Goal: Transaction & Acquisition: Book appointment/travel/reservation

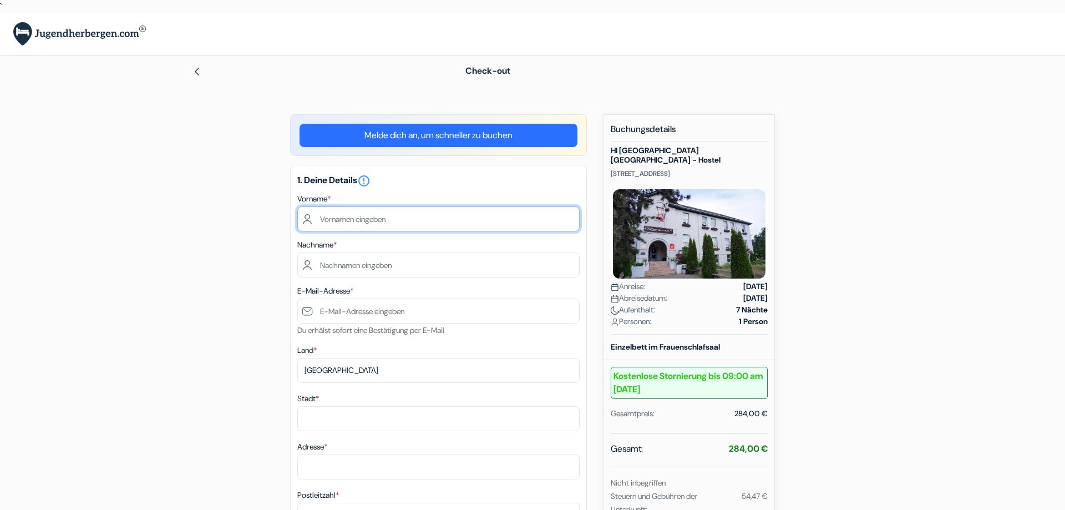
click at [455, 219] on input "text" at bounding box center [438, 218] width 282 height 25
type input "Ida"
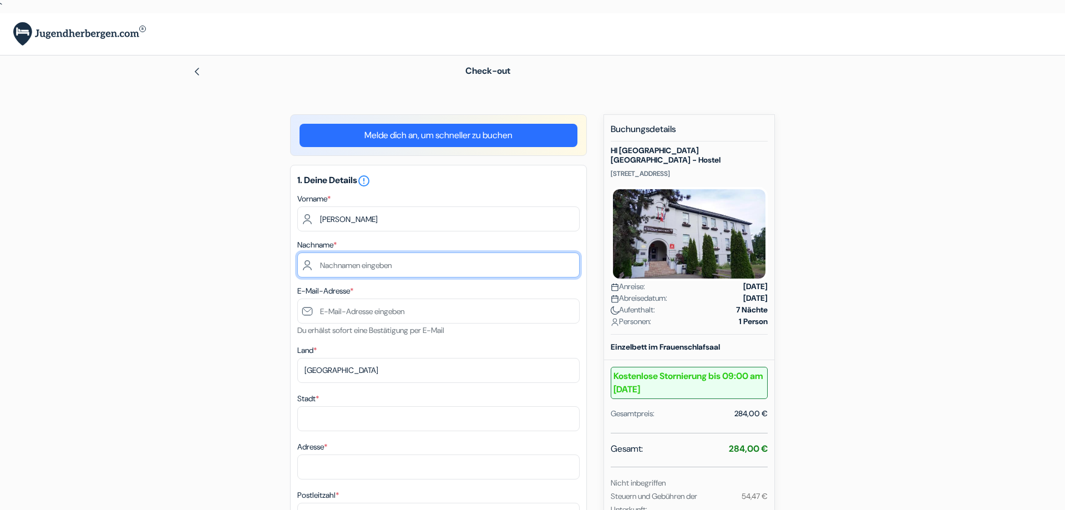
click at [435, 263] on input "text" at bounding box center [438, 264] width 282 height 25
type input "Gilberg"
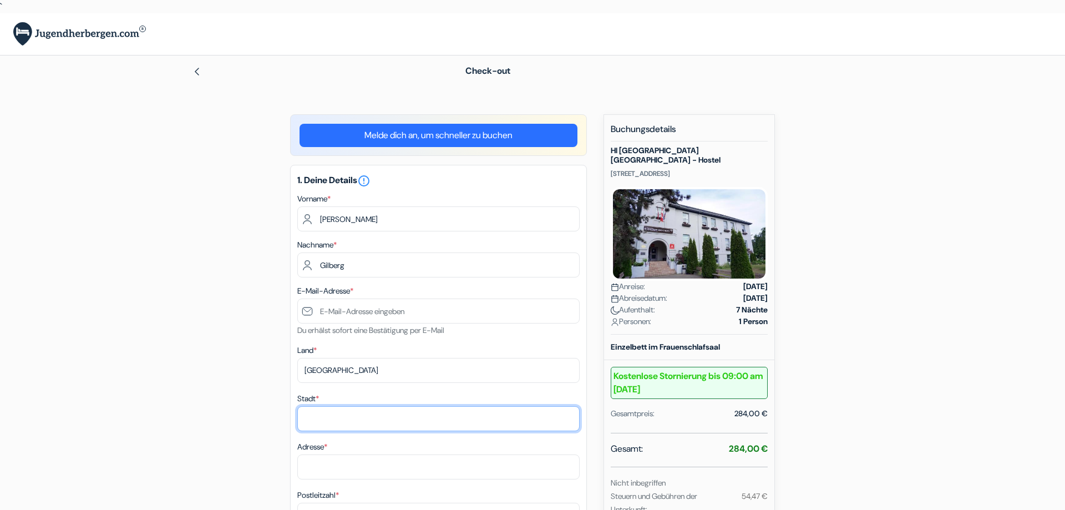
type input "Mühltal"
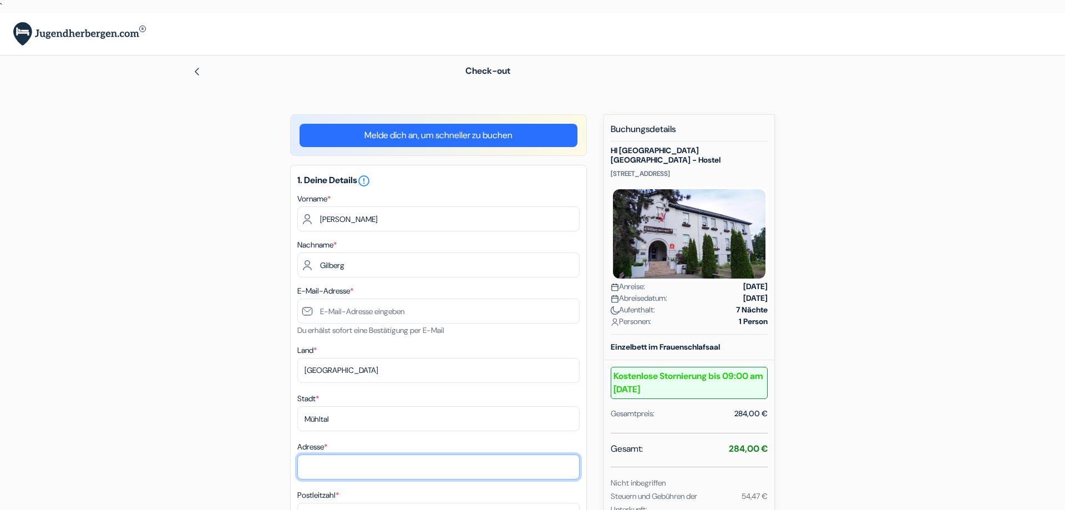
type input "Alte Dieburger Str. 13"
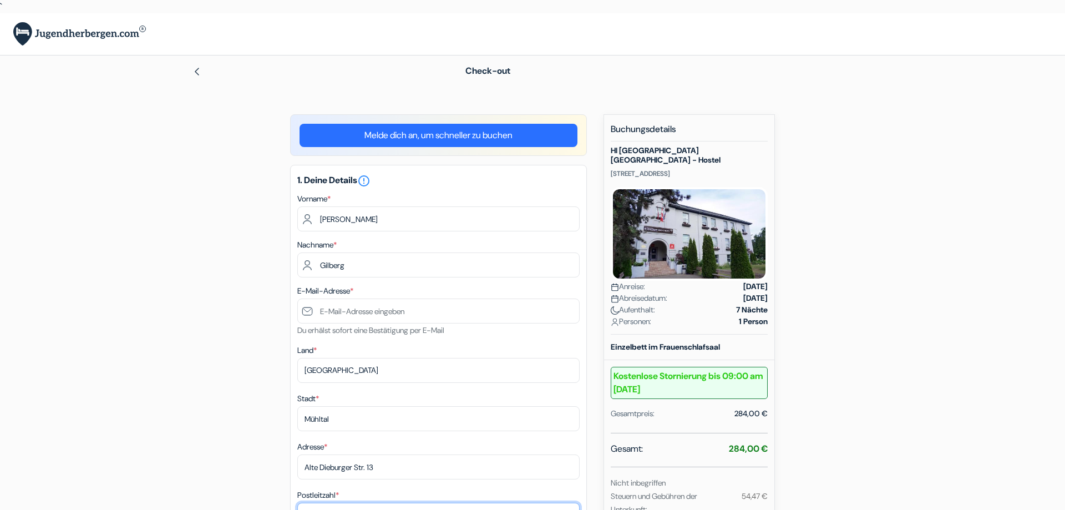
type input "64367"
type input "01701002708"
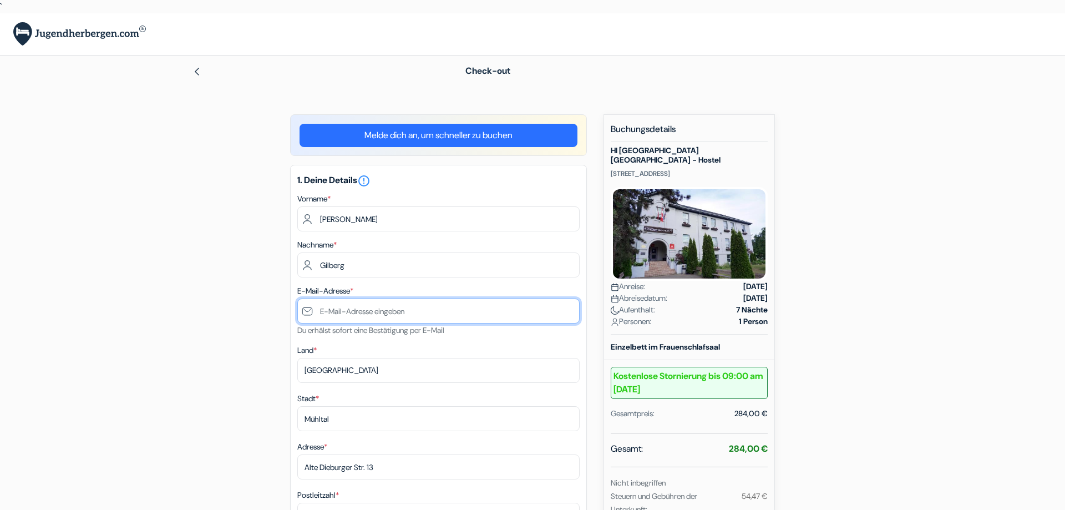
click at [397, 310] on input "text" at bounding box center [438, 310] width 282 height 25
type input "igilb@web.de"
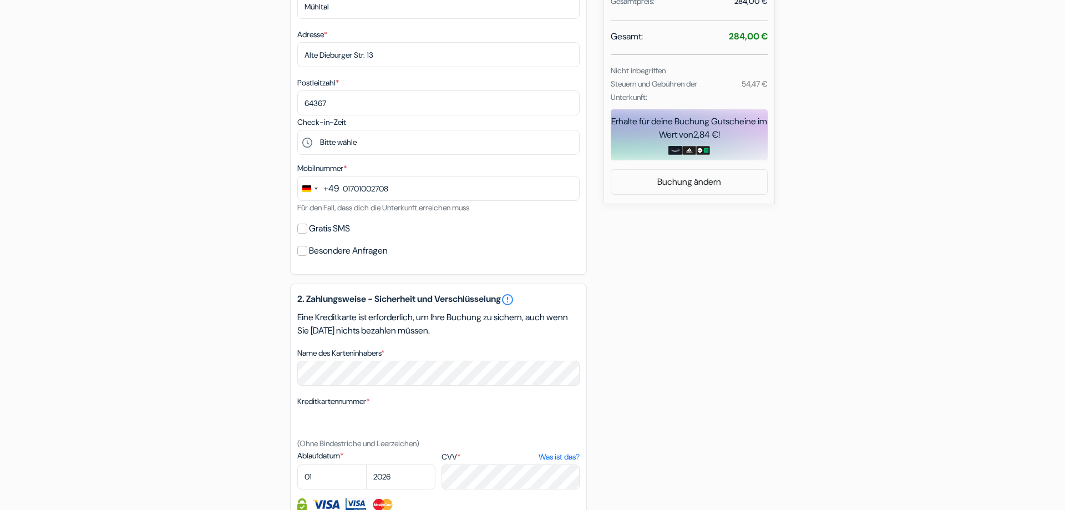
scroll to position [413, 0]
click at [389, 186] on input "01701002708" at bounding box center [438, 187] width 282 height 25
click at [349, 190] on input "017643596033" at bounding box center [438, 187] width 282 height 25
click at [413, 185] on input "176 43596033" at bounding box center [438, 187] width 282 height 25
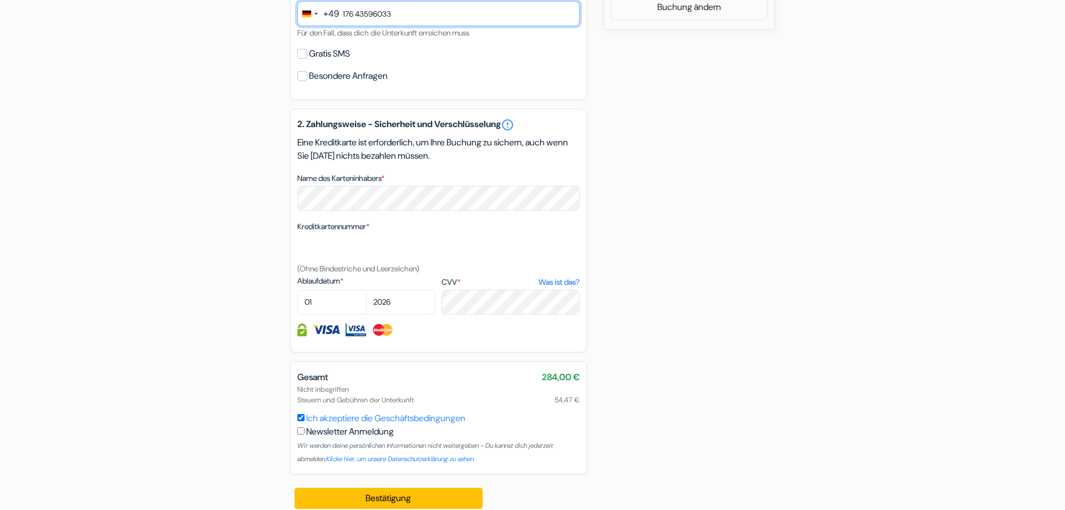
scroll to position [599, 0]
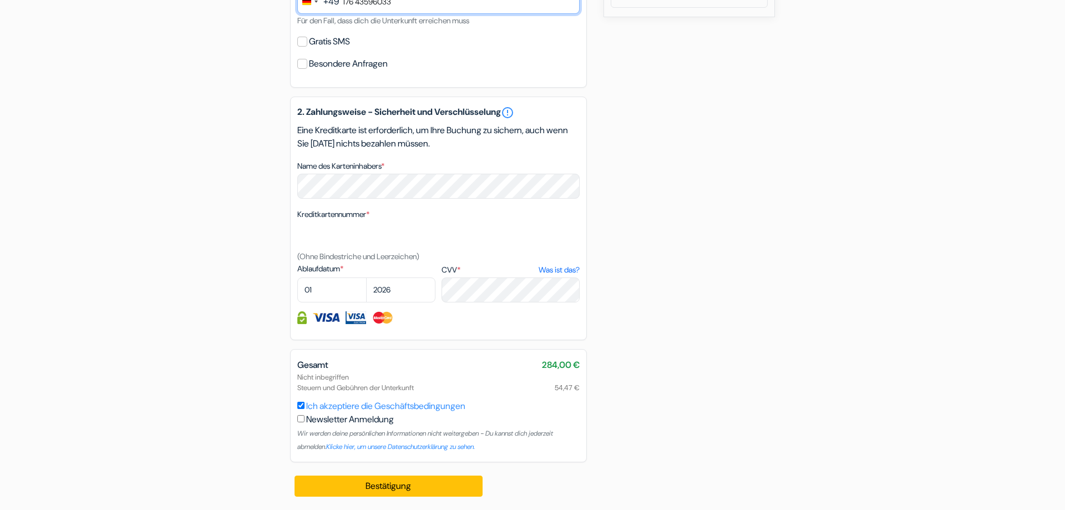
type input "176 43596033"
click at [297, 277] on select "01 02 03 04 05 06 07 08 09 10 11 12" at bounding box center [331, 289] width 69 height 25
select select "06"
click option "06" at bounding box center [0, 0] width 0 height 0
click at [366, 277] on select "2025 2026 2027 2028 2029 2030 2031 2032 2033 2034 2035 2036 2037 2038 2039 2040…" at bounding box center [400, 289] width 69 height 25
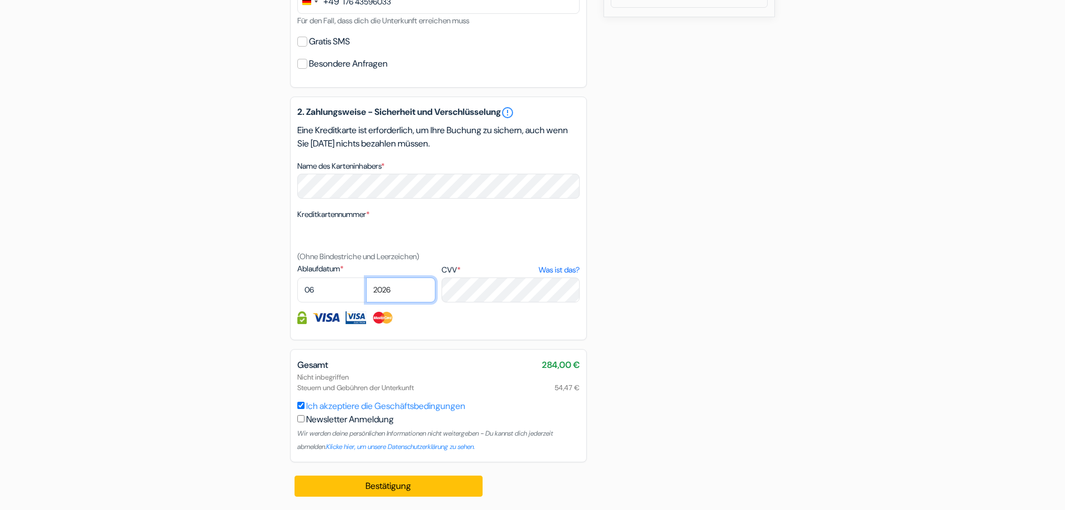
select select "2029"
click option "2029" at bounding box center [0, 0] width 0 height 0
click at [366, 277] on select "2025 2026 2027 2028 2029 2030 2031 2032 2033 2034 2035 2036 2037 2038 2039 2040…" at bounding box center [400, 289] width 69 height 25
click at [679, 303] on div "add_box HI Vancouver Jericho Beach - Hostel 1515 Discovery Street, Vancouver, K…" at bounding box center [532, 12] width 732 height 994
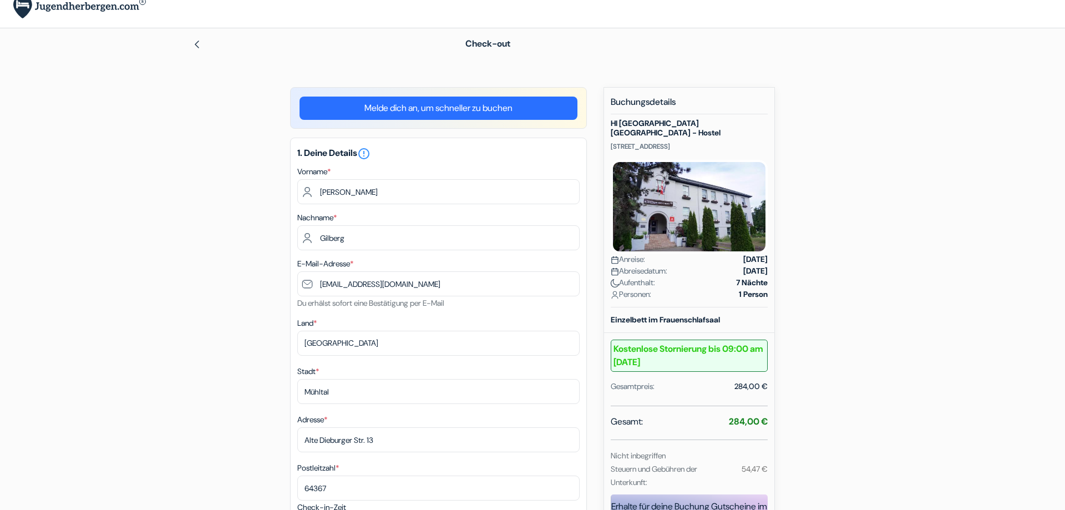
scroll to position [0, 0]
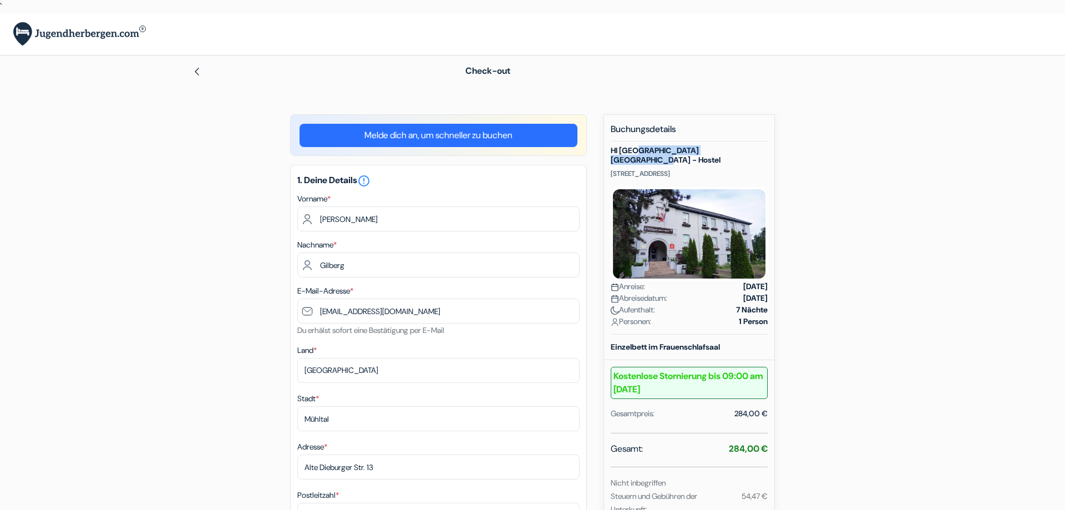
drag, startPoint x: 747, startPoint y: 150, endPoint x: 640, endPoint y: 151, distance: 107.0
click at [640, 151] on h5 "HI [GEOGRAPHIC_DATA] [GEOGRAPHIC_DATA] - Hostel" at bounding box center [689, 155] width 157 height 19
click at [612, 148] on h5 "HI [GEOGRAPHIC_DATA] [GEOGRAPHIC_DATA] - Hostel" at bounding box center [689, 155] width 157 height 19
drag, startPoint x: 612, startPoint y: 148, endPoint x: 751, endPoint y: 150, distance: 139.8
click at [751, 150] on h5 "HI [GEOGRAPHIC_DATA] [GEOGRAPHIC_DATA] - Hostel" at bounding box center [689, 155] width 157 height 19
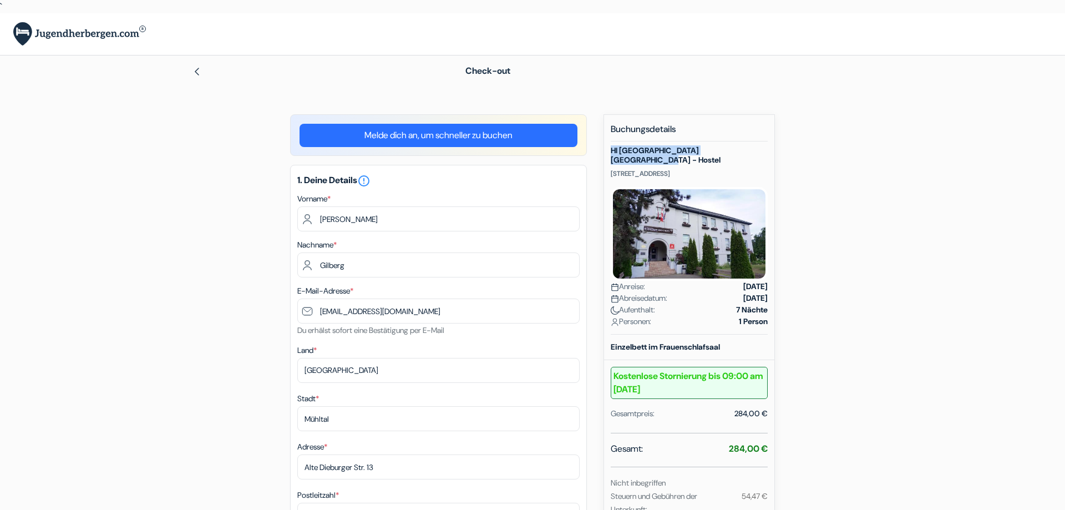
copy h5 "HI [GEOGRAPHIC_DATA] [GEOGRAPHIC_DATA] - Hostel"
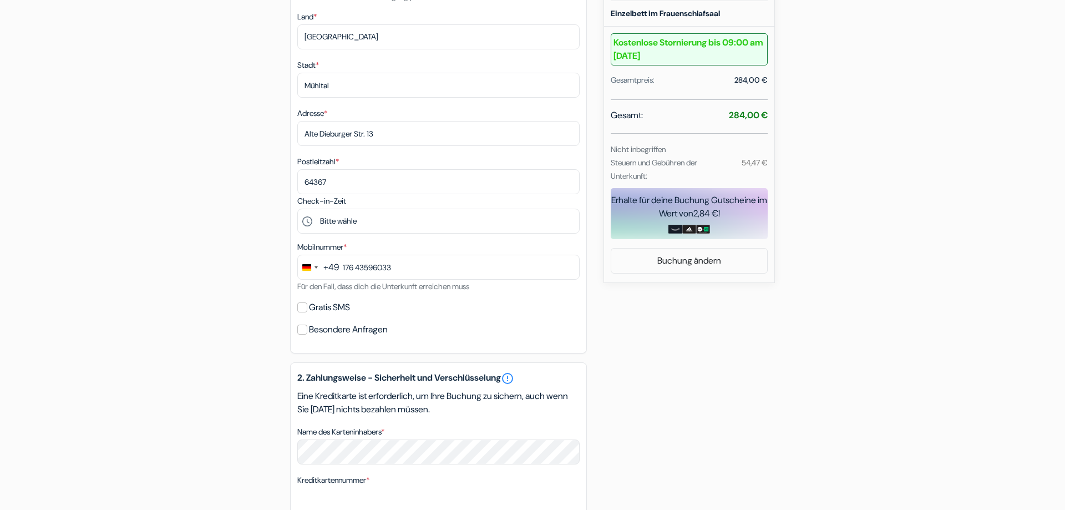
scroll to position [599, 0]
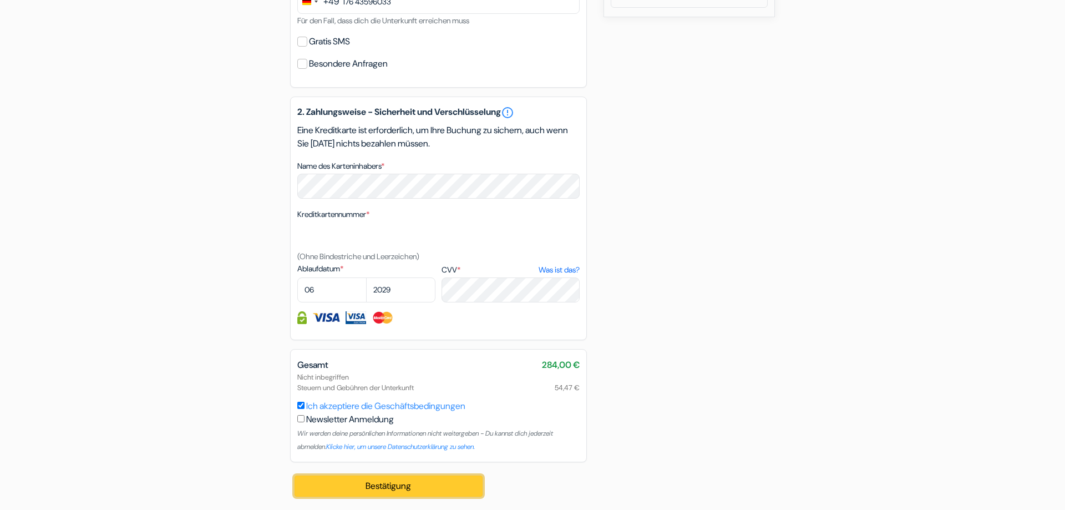
click at [461, 495] on button "Bestätigung Loading..." at bounding box center [388, 485] width 188 height 21
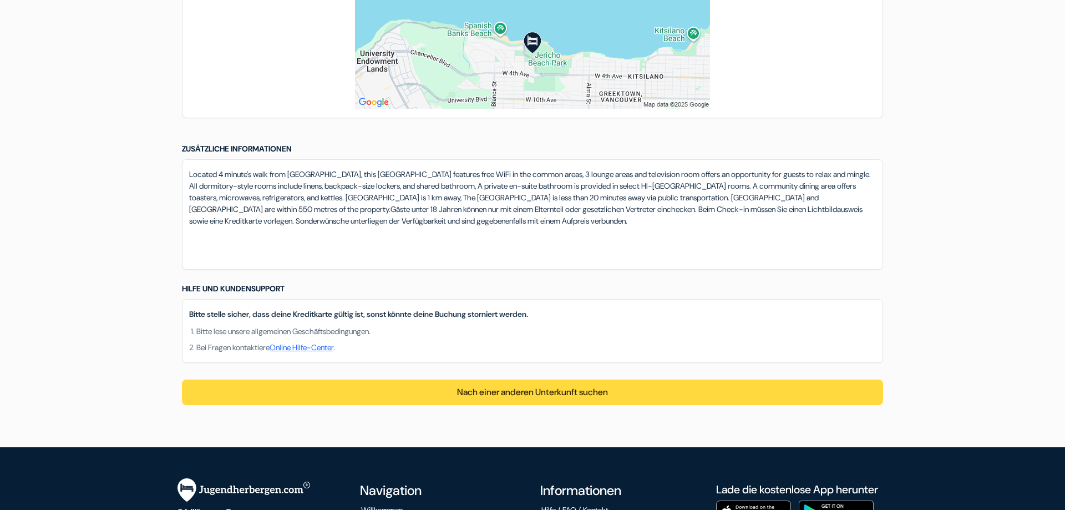
scroll to position [820, 0]
